Goal: Transaction & Acquisition: Book appointment/travel/reservation

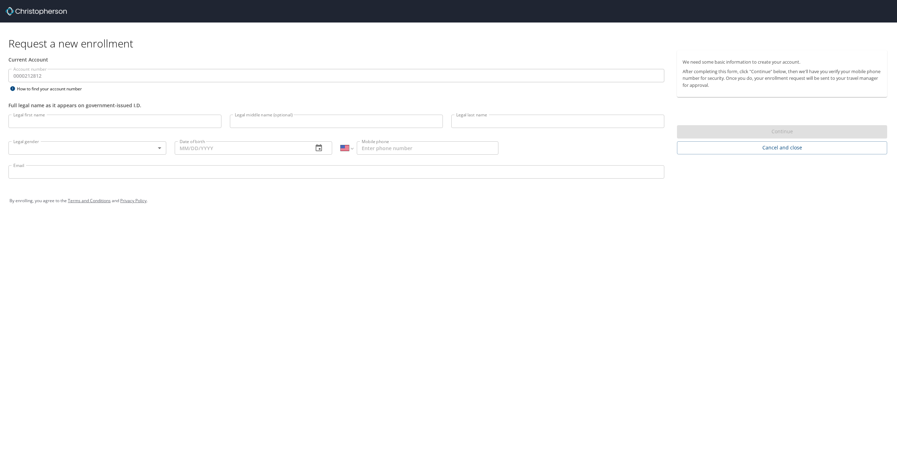
select select "US"
drag, startPoint x: 689, startPoint y: 60, endPoint x: 740, endPoint y: 67, distance: 51.1
click at [740, 67] on div "We need some basic information to create your account. After completing this fo…" at bounding box center [782, 73] width 210 height 47
drag, startPoint x: 740, startPoint y: 67, endPoint x: 722, endPoint y: 211, distance: 144.9
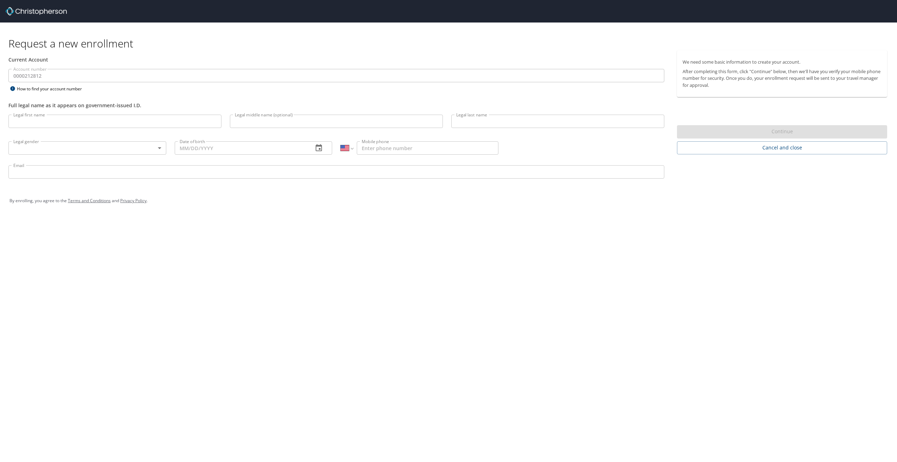
click at [722, 211] on div "By enrolling, you agree to the Terms and Conditions and Privacy Policy ." at bounding box center [448, 201] width 889 height 32
drag, startPoint x: 748, startPoint y: 90, endPoint x: 710, endPoint y: 74, distance: 41.3
click at [710, 74] on div "We need some basic information to create your account. After completing this fo…" at bounding box center [782, 73] width 210 height 47
drag, startPoint x: 710, startPoint y: 74, endPoint x: 743, endPoint y: 186, distance: 116.3
click at [743, 186] on div "By enrolling, you agree to the Terms and Conditions and Privacy Policy ." at bounding box center [448, 201] width 889 height 32
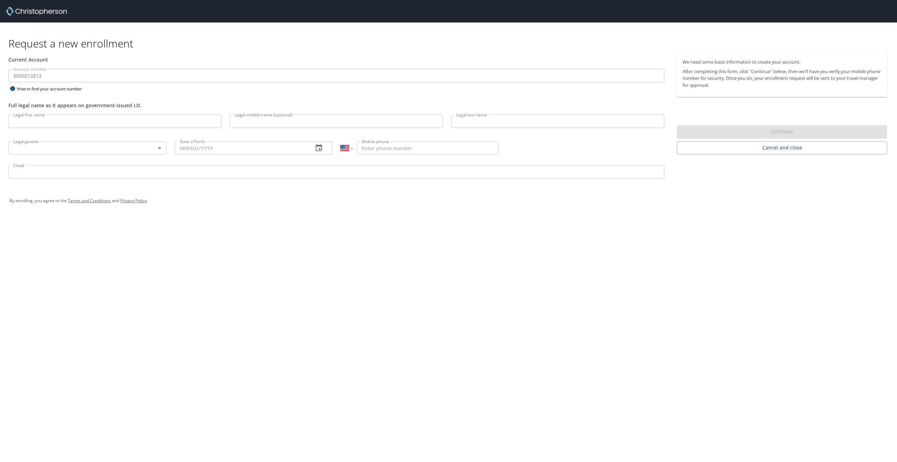
click at [762, 68] on p "After completing this form, click "Continue" below, then we'll have you verify …" at bounding box center [782, 78] width 199 height 20
click at [30, 49] on h1 "Request a new enrollment" at bounding box center [450, 44] width 885 height 14
click at [249, 21] on div at bounding box center [452, 11] width 892 height 23
click at [49, 88] on div "How to find your account number" at bounding box center [52, 88] width 88 height 9
click at [302, 232] on div "Request a new enrollment Current Account Account number 0000212812 Account numb…" at bounding box center [448, 231] width 897 height 462
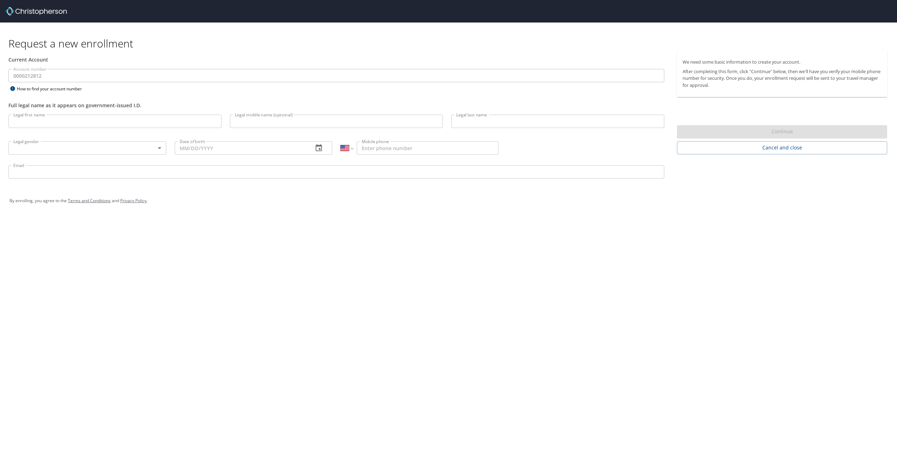
select select "US"
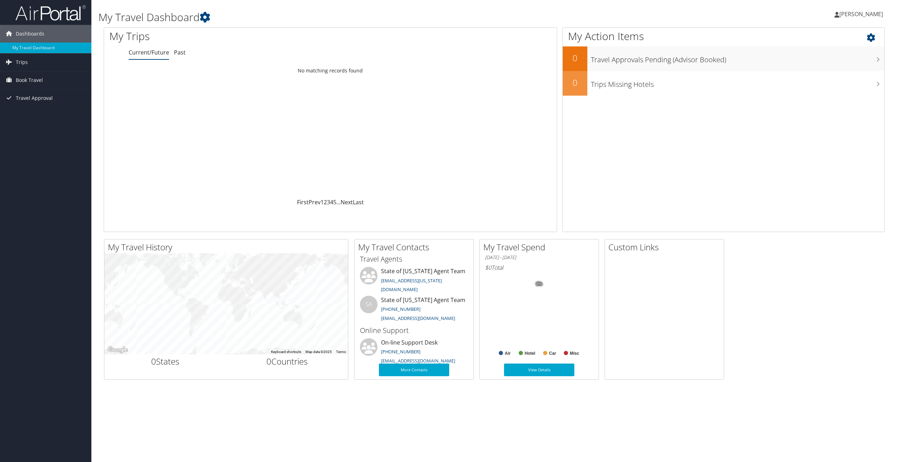
click at [679, 142] on div "My Action Items 0 Travel Approvals Pending (Advisor Booked) 0 Trips Missing Hot…" at bounding box center [724, 129] width 322 height 205
click at [408, 145] on div "Loading... No matching records found" at bounding box center [330, 131] width 453 height 134
click at [43, 60] on link "Trips" at bounding box center [45, 62] width 91 height 18
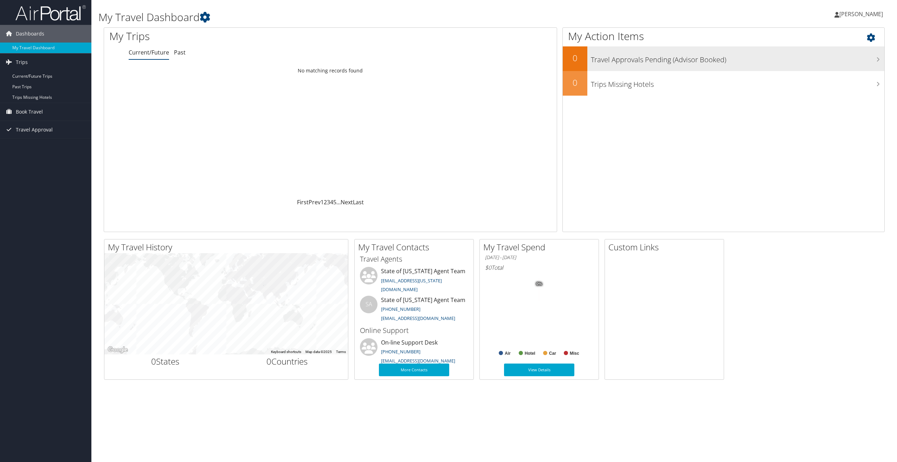
click at [642, 65] on div "Travel Approvals Pending (Advisor Booked)" at bounding box center [736, 58] width 297 height 25
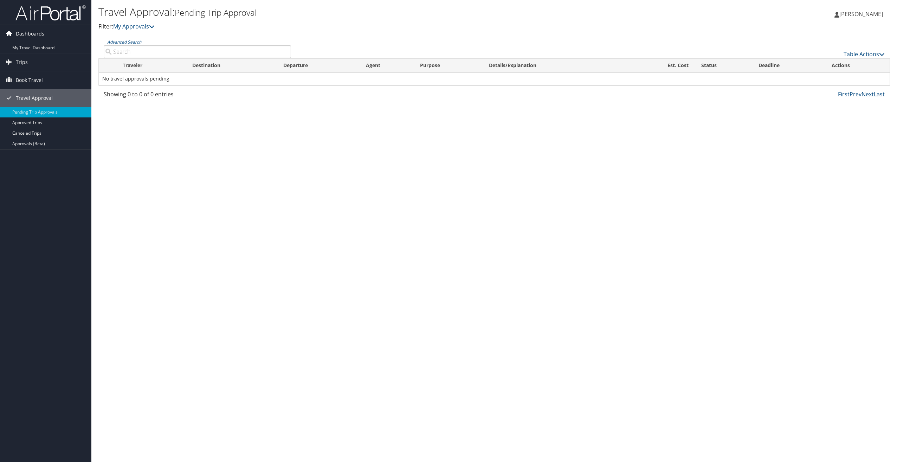
click at [56, 34] on link "Dashboards" at bounding box center [45, 34] width 91 height 18
click at [43, 45] on link "Trips" at bounding box center [45, 52] width 91 height 18
click at [44, 36] on link "Dashboards" at bounding box center [45, 34] width 91 height 18
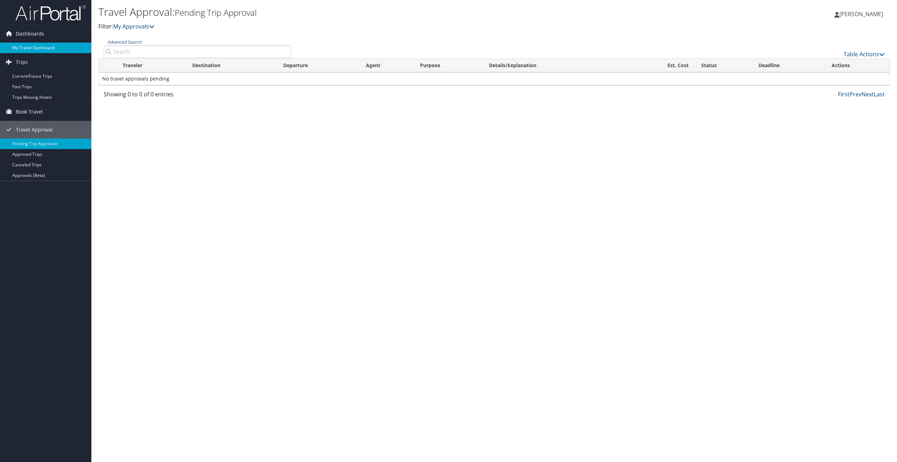
click at [40, 49] on link "My Travel Dashboard" at bounding box center [45, 48] width 91 height 11
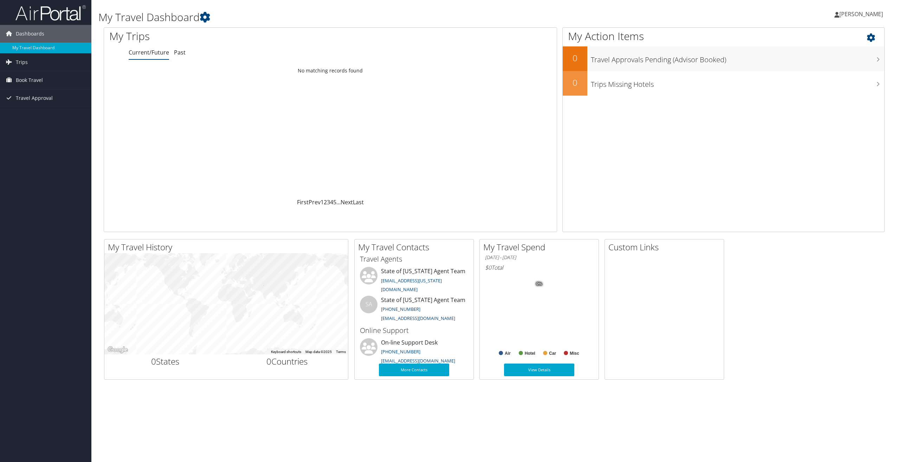
click at [868, 36] on icon at bounding box center [877, 36] width 21 height 12
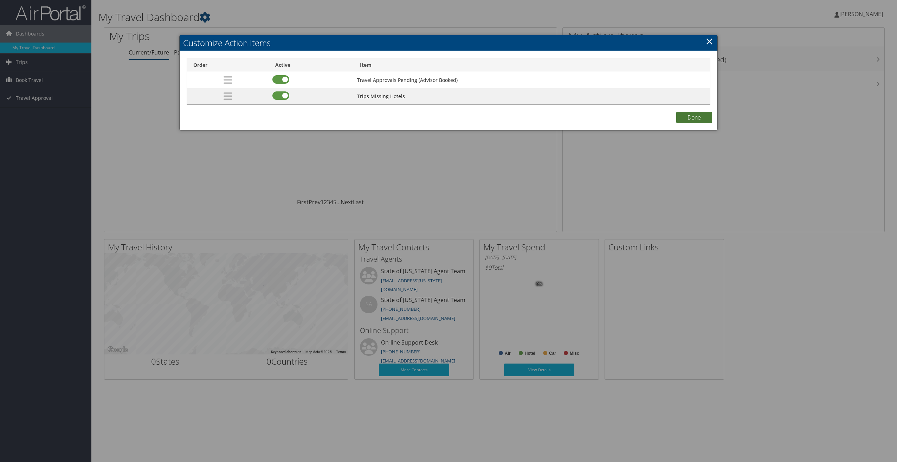
click at [708, 114] on button "Done" at bounding box center [695, 117] width 36 height 11
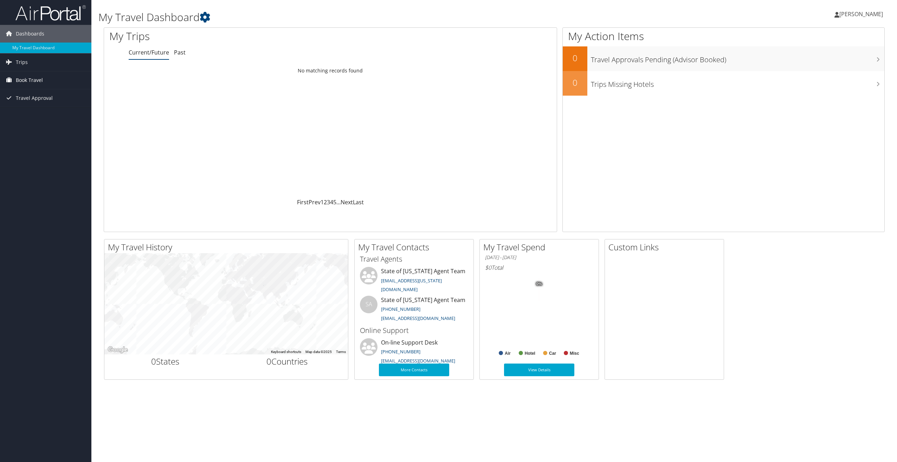
click at [39, 82] on span "Book Travel" at bounding box center [29, 80] width 27 height 18
click at [68, 115] on link "Book/Manage Online Trips" at bounding box center [45, 115] width 91 height 11
click at [57, 95] on link "Agent Booking Request" at bounding box center [45, 94] width 91 height 11
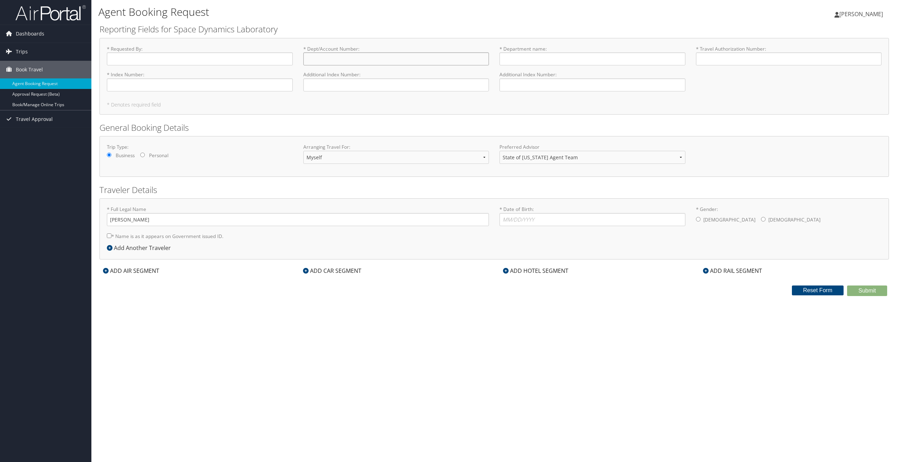
click at [357, 62] on input "* Dept/Account Number : Required" at bounding box center [396, 58] width 186 height 13
click at [358, 32] on h2 "Reporting Fields for Space Dynamics Laboratory" at bounding box center [495, 29] width 790 height 12
click at [532, 41] on div "* Requested By : Required * Dept/Account Number : Required * Department name : …" at bounding box center [495, 76] width 790 height 77
click at [144, 273] on div "ADD AIR SEGMENT" at bounding box center [131, 271] width 63 height 8
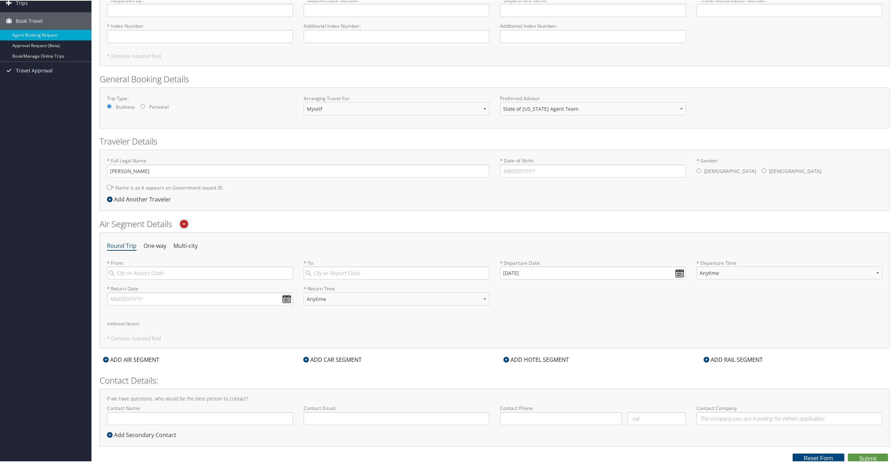
scroll to position [51, 0]
click at [185, 222] on icon at bounding box center [184, 222] width 8 height 8
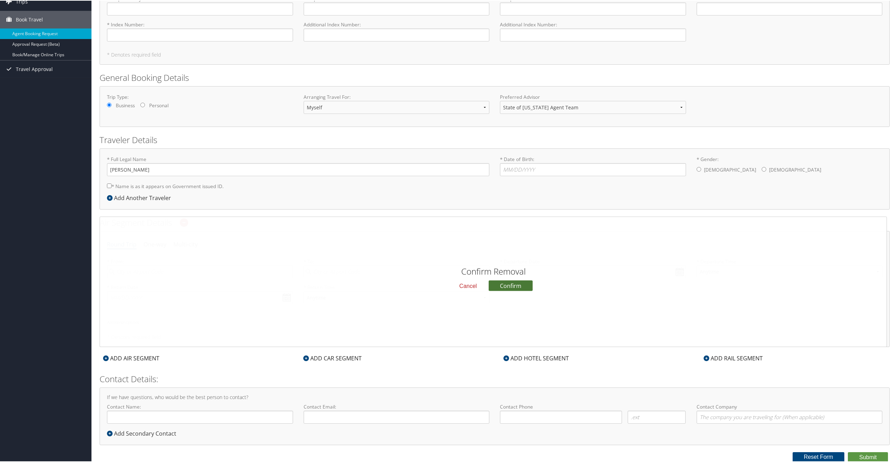
click at [499, 287] on button "Confirm" at bounding box center [510, 285] width 44 height 11
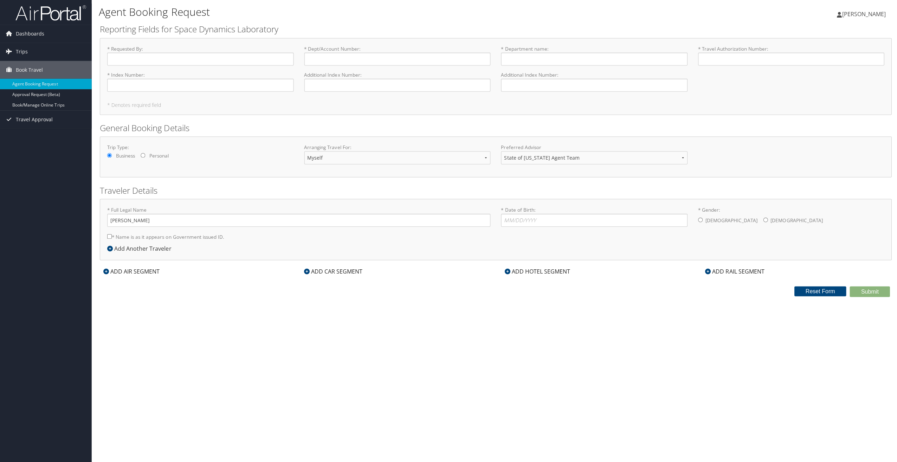
scroll to position [0, 0]
click at [55, 14] on img at bounding box center [50, 13] width 70 height 17
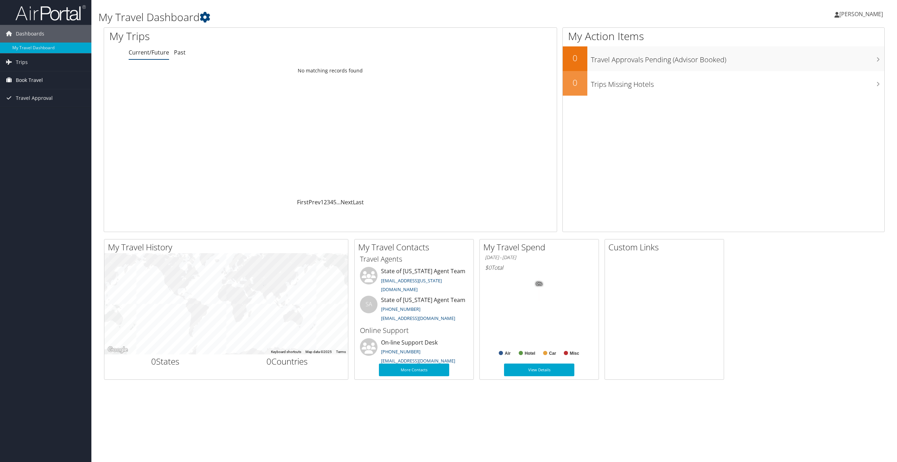
click at [43, 76] on link "Book Travel" at bounding box center [45, 80] width 91 height 18
click at [40, 131] on span "Travel Approval" at bounding box center [34, 130] width 37 height 18
click at [40, 143] on link "Pending Trip Approvals" at bounding box center [45, 144] width 91 height 11
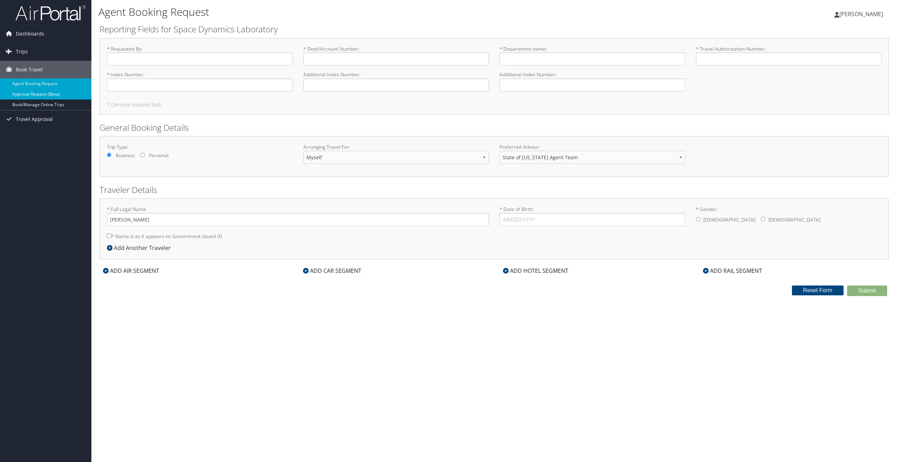
click at [63, 96] on link "Approval Request (Beta)" at bounding box center [45, 94] width 91 height 11
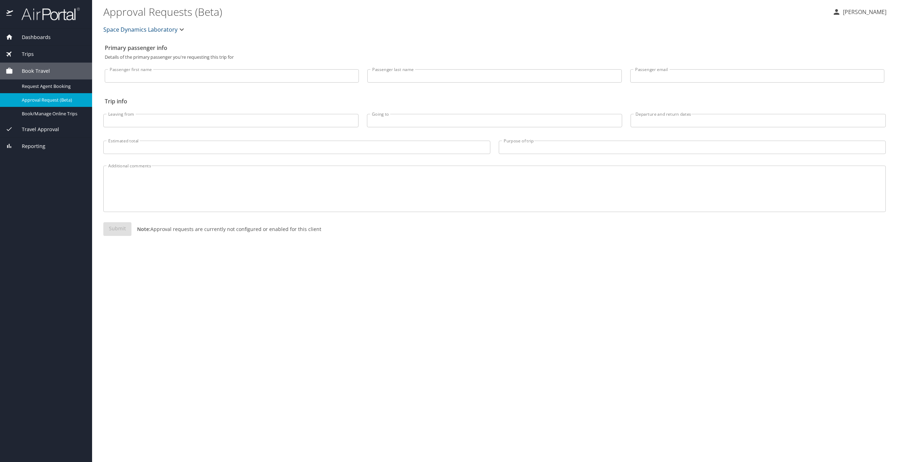
click at [179, 33] on icon "button" at bounding box center [182, 29] width 8 height 8
click at [223, 30] on div at bounding box center [448, 231] width 897 height 462
click at [74, 87] on span "Request Agent Booking" at bounding box center [53, 86] width 62 height 7
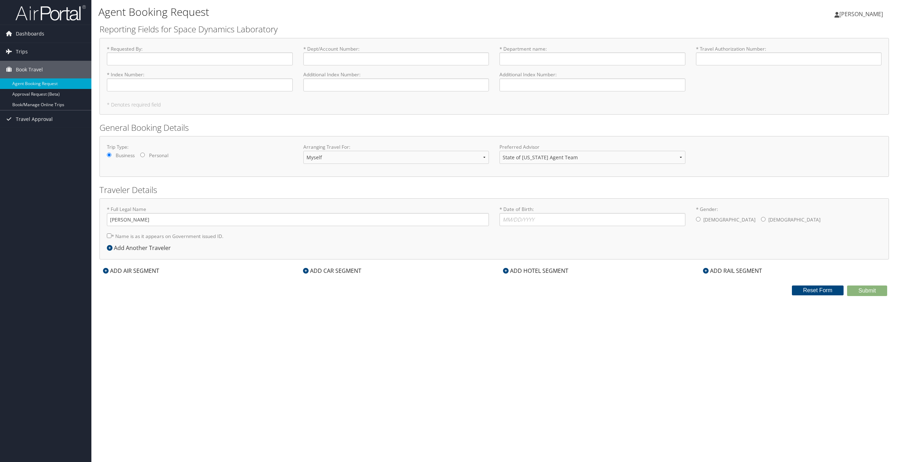
click at [453, 451] on div "Agent Booking Request Jasur Srajitdinov Jasur Srajitdinov My Settings Travel Ag…" at bounding box center [494, 231] width 806 height 462
click at [363, 62] on input "* Dept/Account Number : Required" at bounding box center [396, 58] width 186 height 13
click at [590, 59] on input "* Department name : Required" at bounding box center [593, 58] width 186 height 13
click at [778, 65] on input "* Travel Authorization Number : Required" at bounding box center [789, 58] width 186 height 13
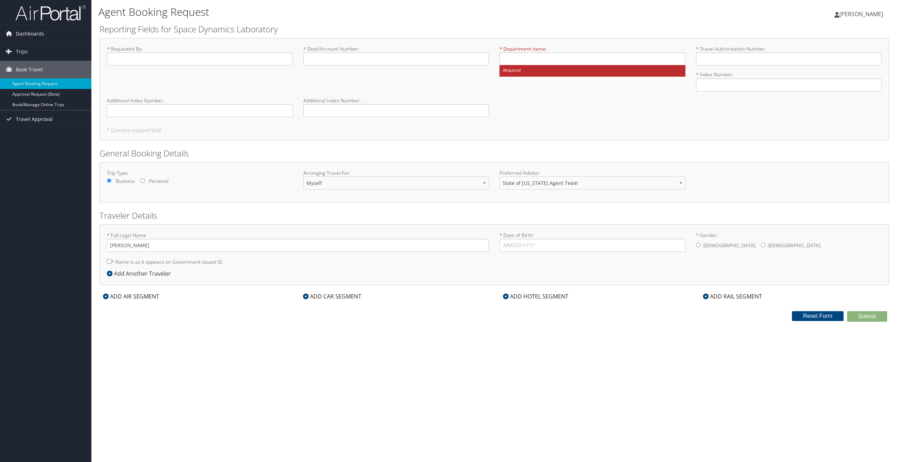
click at [608, 359] on div "Agent Booking Request Jasur Srajitdinov Jasur Srajitdinov My Settings Travel Ag…" at bounding box center [494, 231] width 806 height 462
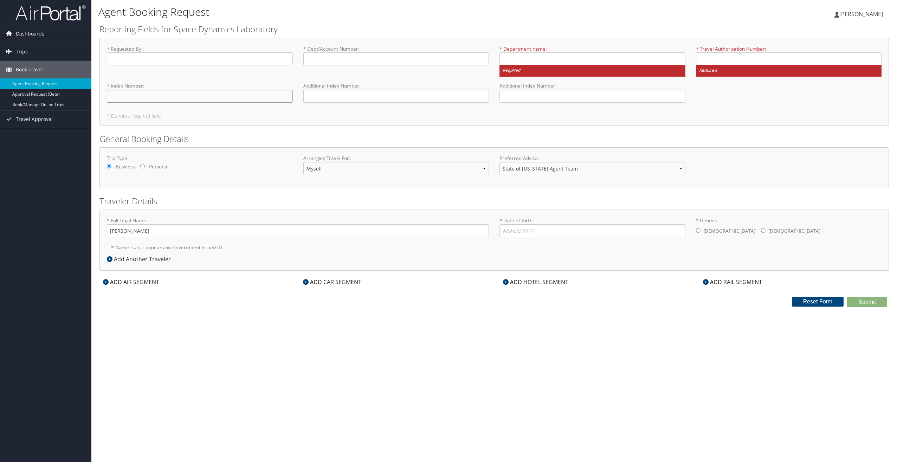
click at [148, 98] on input "* Index Number : Required" at bounding box center [200, 96] width 186 height 13
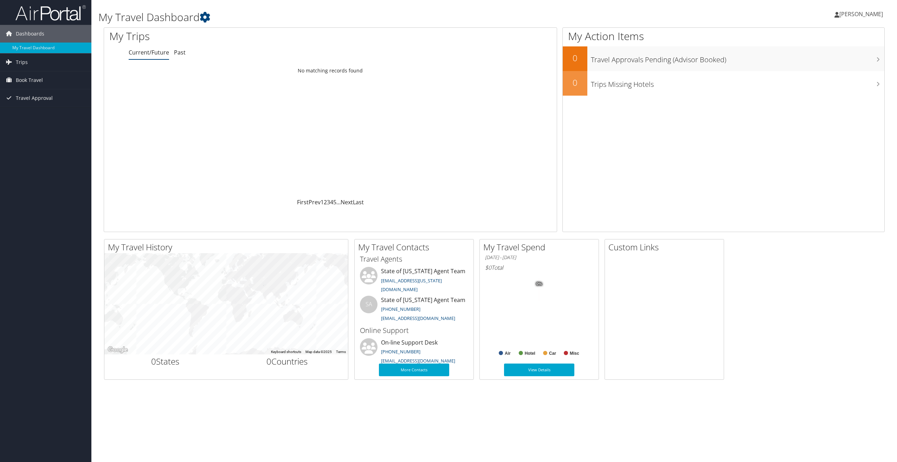
click at [862, 21] on link "[PERSON_NAME]" at bounding box center [863, 14] width 56 height 21
click at [843, 63] on link "View Travel Profile" at bounding box center [844, 63] width 78 height 12
